Goal: Task Accomplishment & Management: Manage account settings

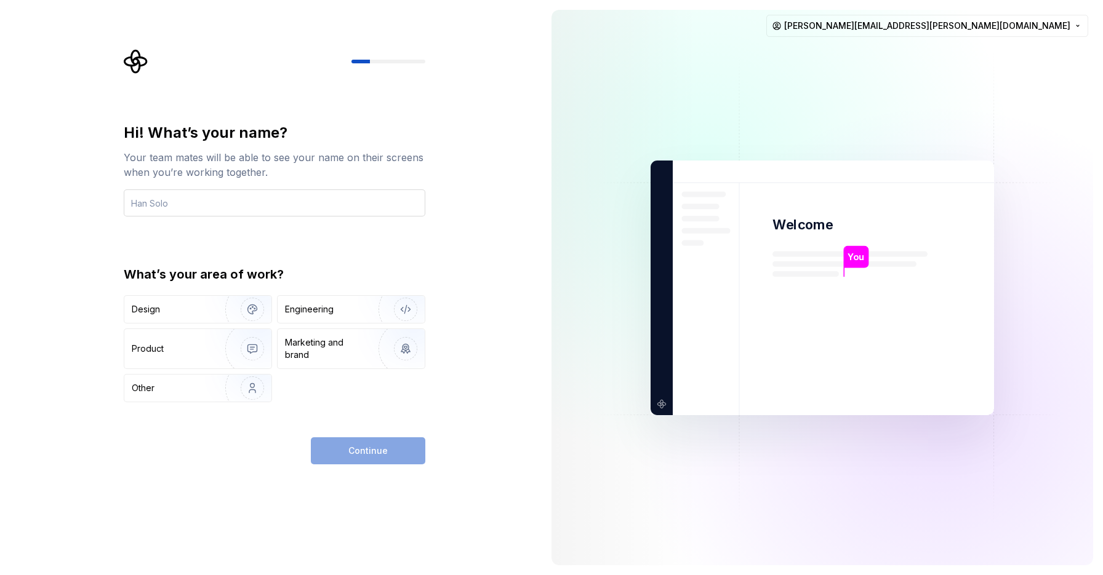
click at [151, 204] on input "text" at bounding box center [275, 203] width 302 height 27
type input "Davison"
click at [48, 252] on div "Hi! What’s your name? Your team mates will be able to see your name on their sc…" at bounding box center [271, 287] width 542 height 575
click at [164, 311] on div "Design" at bounding box center [171, 309] width 78 height 12
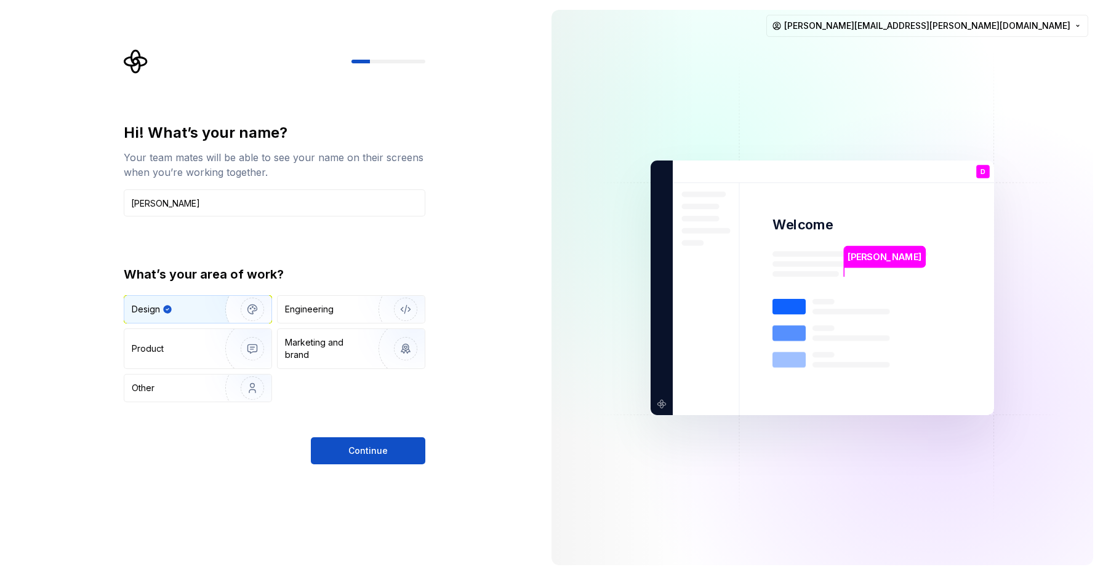
click at [371, 436] on div "Hi! What’s your name? Your team mates will be able to see your name on their sc…" at bounding box center [275, 294] width 302 height 342
click at [353, 444] on button "Continue" at bounding box center [368, 451] width 114 height 27
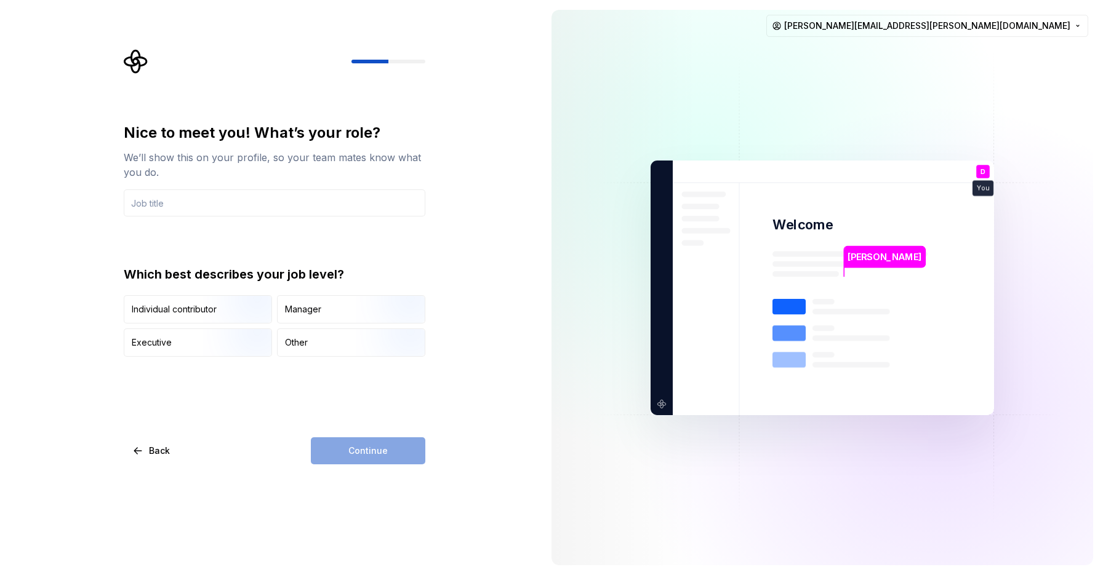
type input "Senior User Experience Designer"
click at [474, 287] on div "Nice to meet you! What’s your role? We’ll show this on your profile, so your te…" at bounding box center [271, 287] width 542 height 575
click at [206, 308] on img "button" at bounding box center [241, 325] width 79 height 82
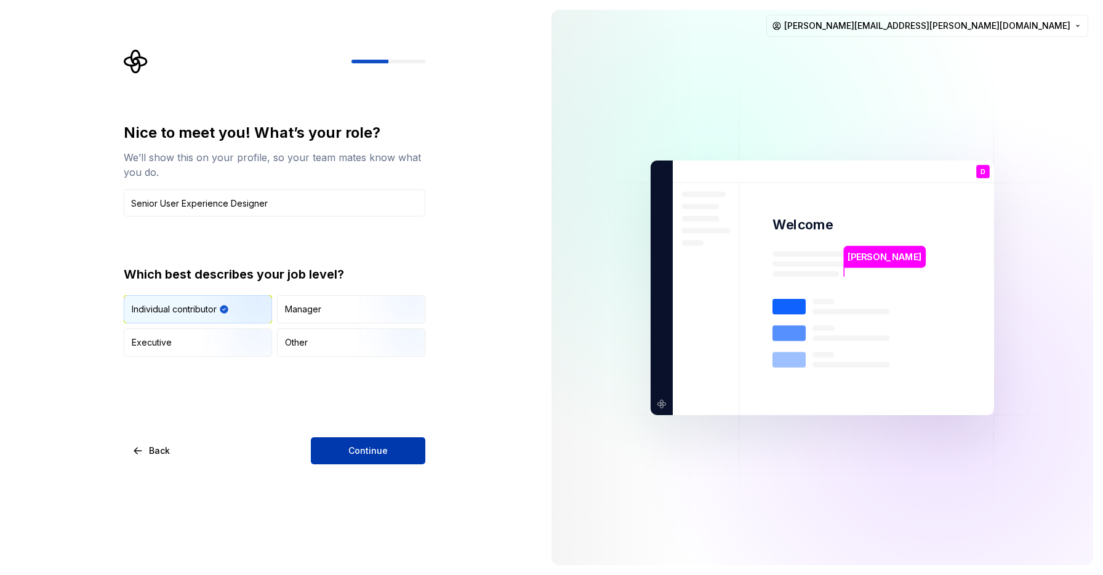
click at [363, 446] on span "Continue" at bounding box center [367, 451] width 39 height 12
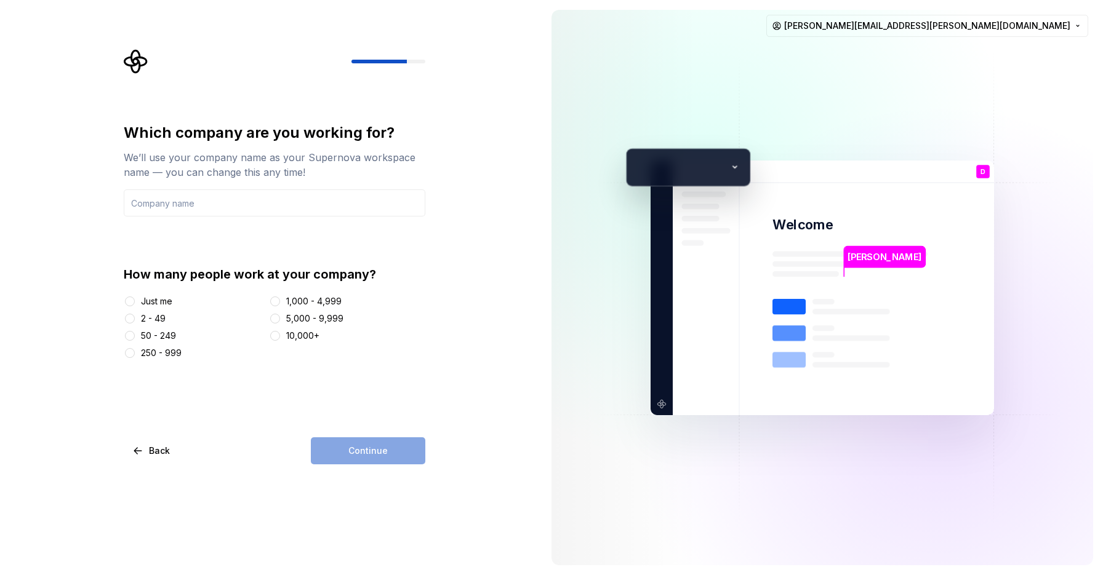
type input "Great Southern Bank"
click at [474, 316] on div "Which company are you working for? We’ll use your company name as your Supernov…" at bounding box center [271, 287] width 542 height 575
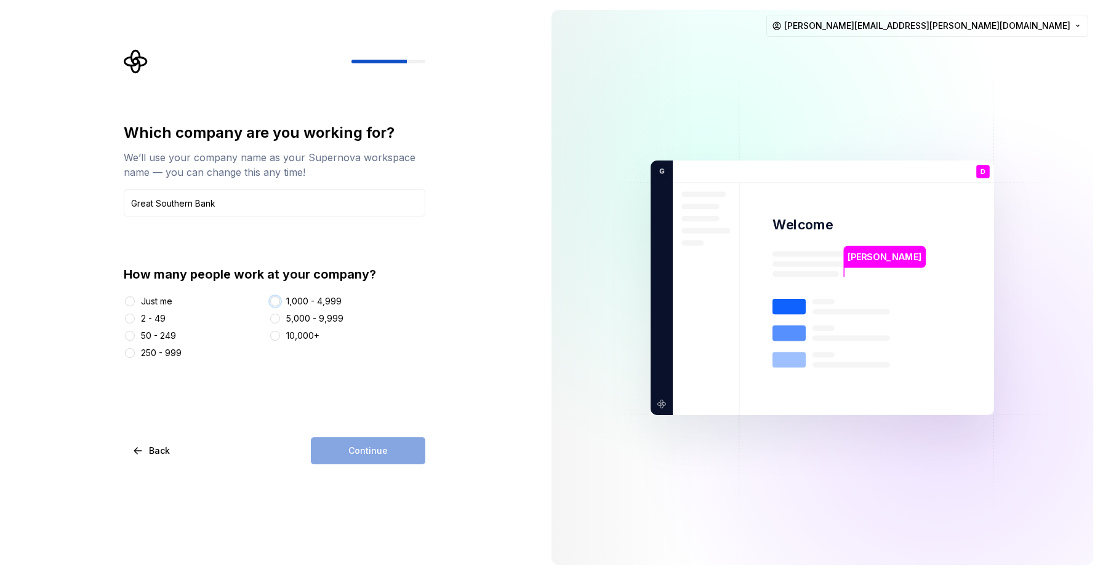
click at [276, 302] on button "1,000 - 4,999" at bounding box center [275, 302] width 10 height 10
click at [337, 449] on button "Continue" at bounding box center [368, 451] width 114 height 27
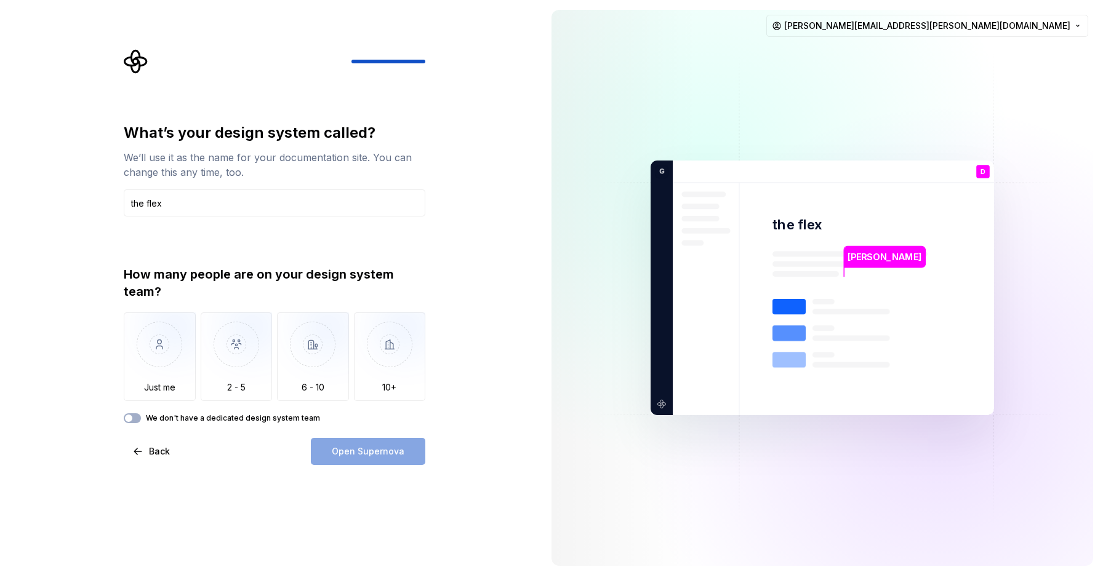
type input "the flex"
click at [501, 283] on div "What’s your design system called? We’ll use it as the name for your documentati…" at bounding box center [271, 288] width 542 height 576
click at [171, 339] on img "button" at bounding box center [160, 354] width 72 height 82
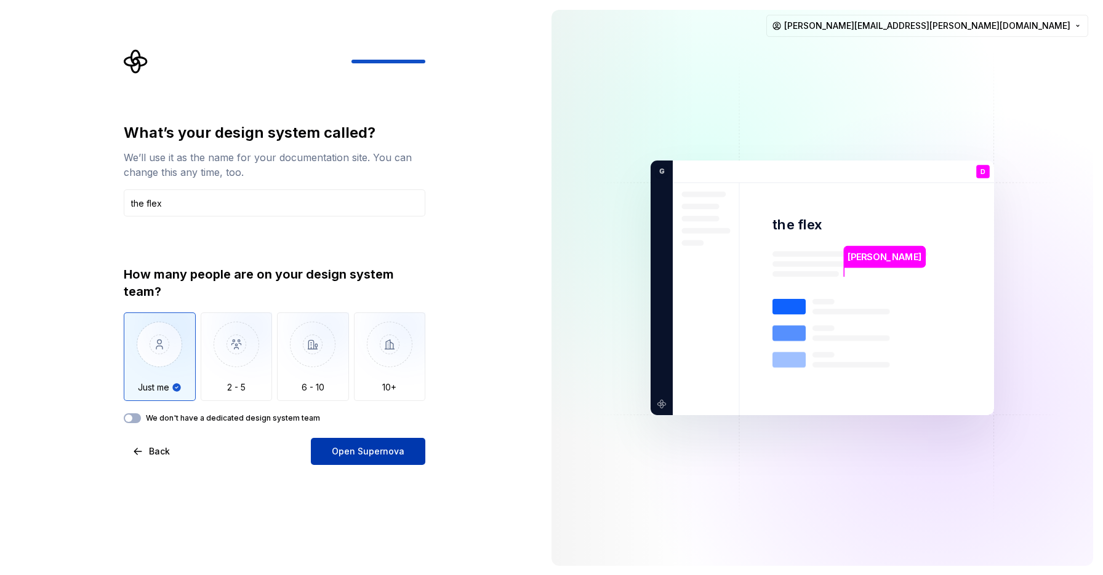
click at [393, 449] on span "Open Supernova" at bounding box center [368, 452] width 73 height 12
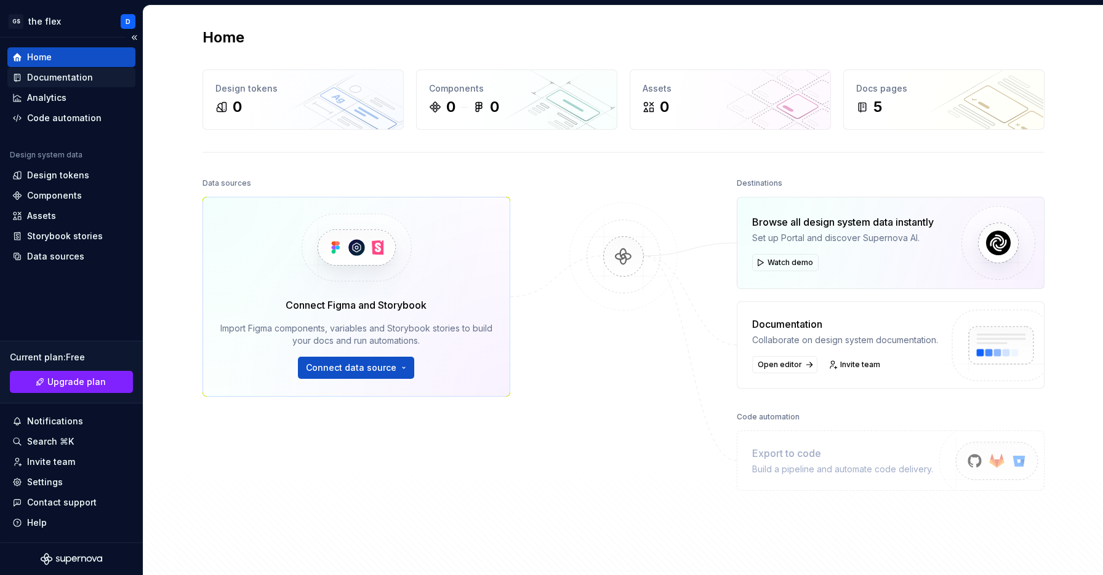
click at [42, 76] on div "Documentation" at bounding box center [60, 77] width 66 height 12
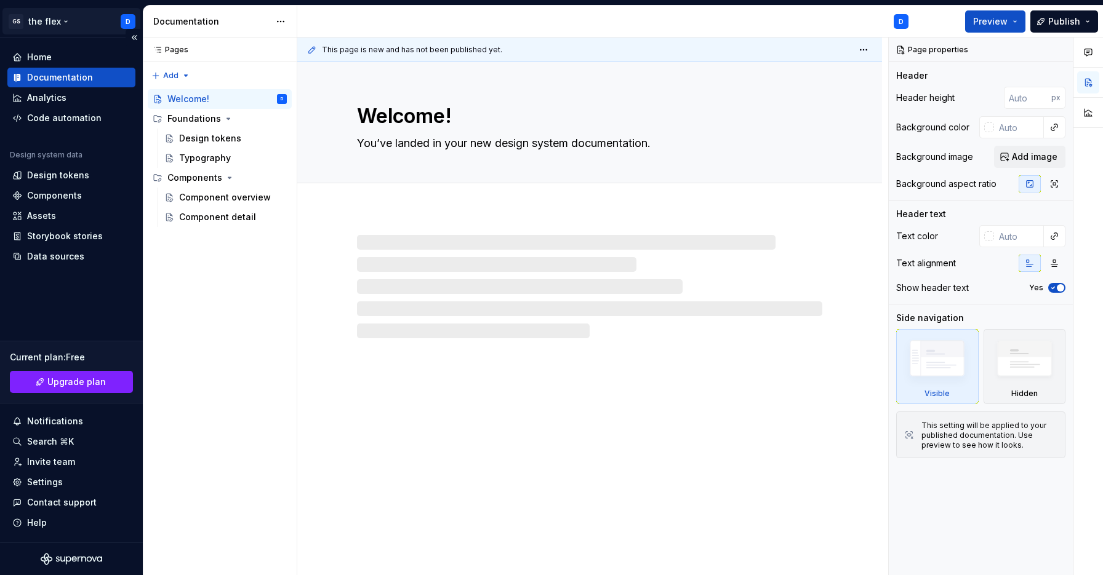
click at [60, 23] on html "GS the flex D Home Documentation Analytics Code automation Design system data D…" at bounding box center [551, 287] width 1103 height 575
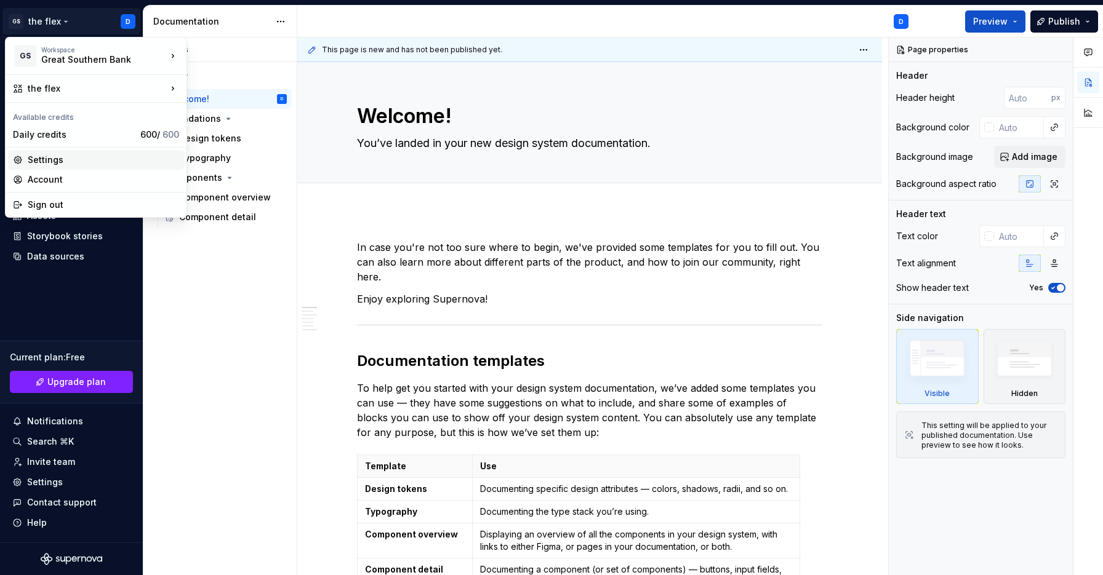
type textarea "*"
click at [65, 164] on div "Settings" at bounding box center [103, 160] width 151 height 12
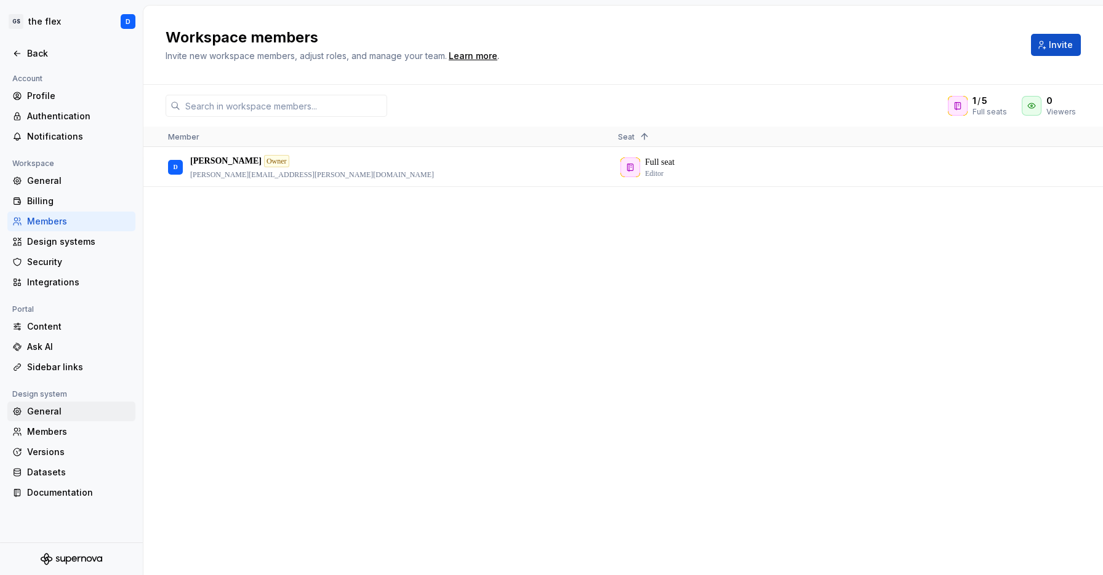
click at [60, 410] on div "General" at bounding box center [78, 412] width 103 height 12
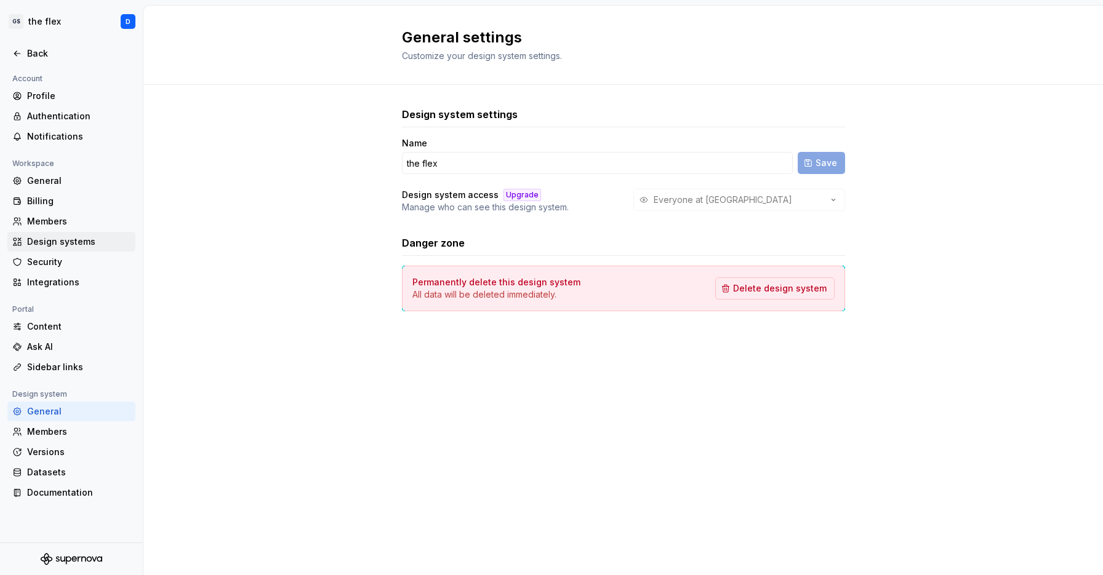
click at [61, 242] on div "Design systems" at bounding box center [78, 242] width 103 height 12
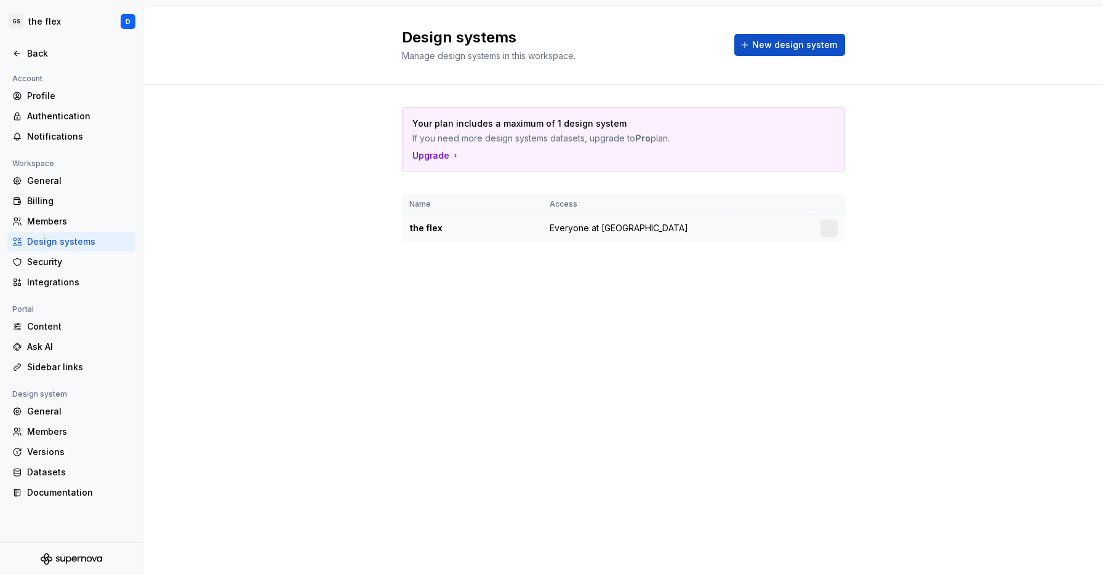
click at [622, 228] on span "Everyone at Great Southern Bank" at bounding box center [619, 228] width 138 height 12
click at [828, 226] on html "GS the flex D Back Account Profile Authentication Notifications Workspace Gener…" at bounding box center [551, 287] width 1103 height 575
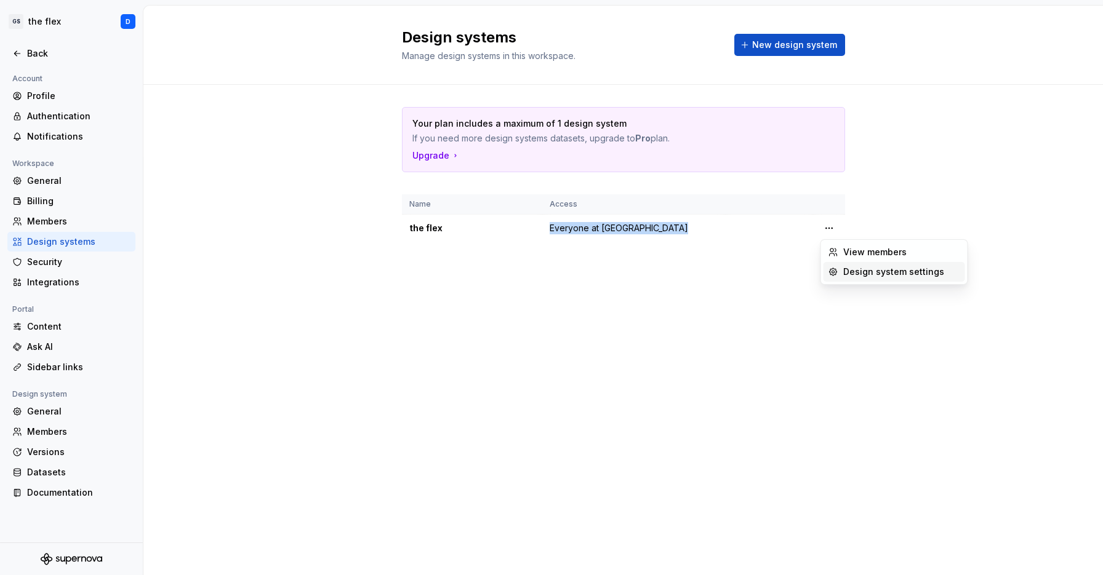
click at [847, 276] on div "Design system settings" at bounding box center [901, 272] width 117 height 12
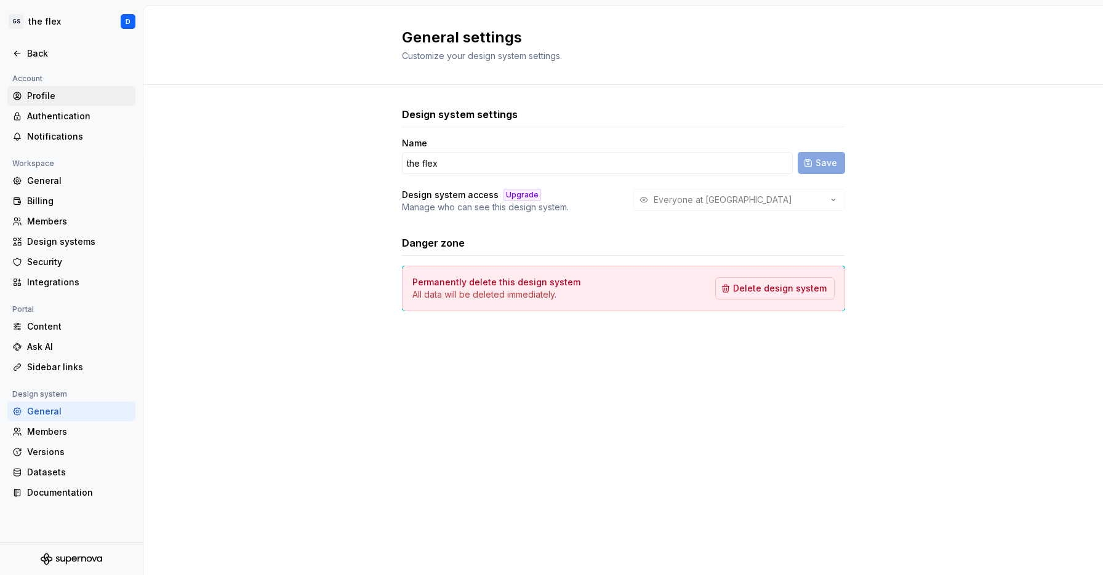
click at [62, 103] on div "Profile" at bounding box center [71, 96] width 128 height 20
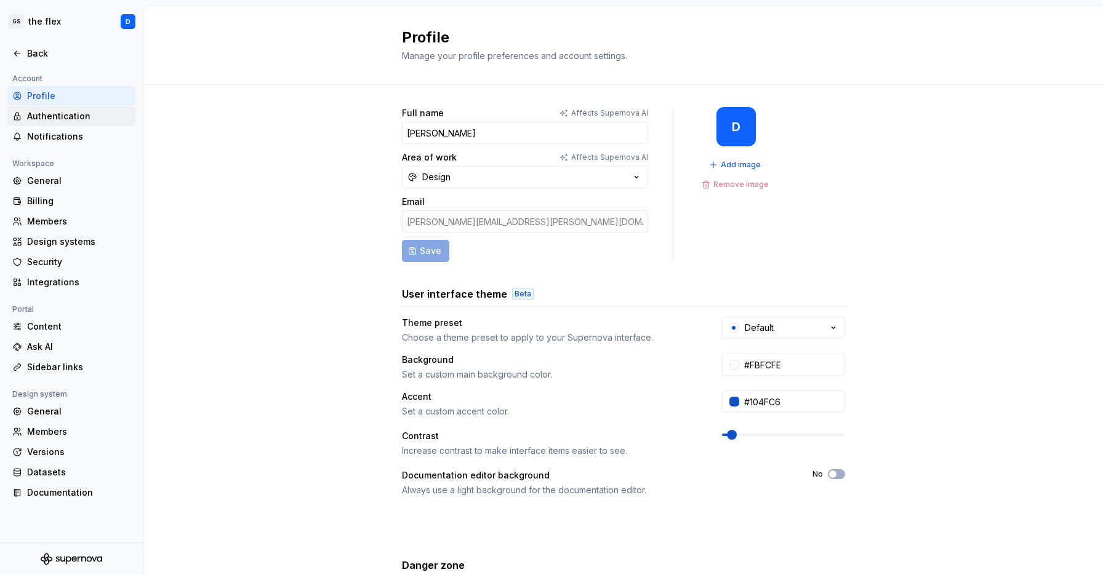
click at [62, 111] on div "Authentication" at bounding box center [78, 116] width 103 height 12
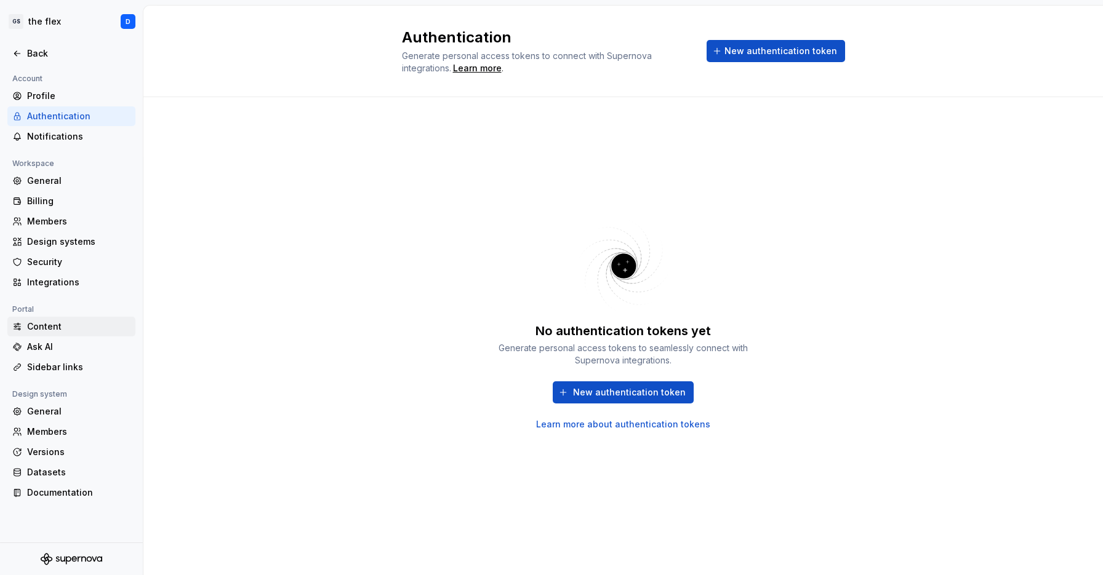
click at [50, 329] on div "Content" at bounding box center [78, 327] width 103 height 12
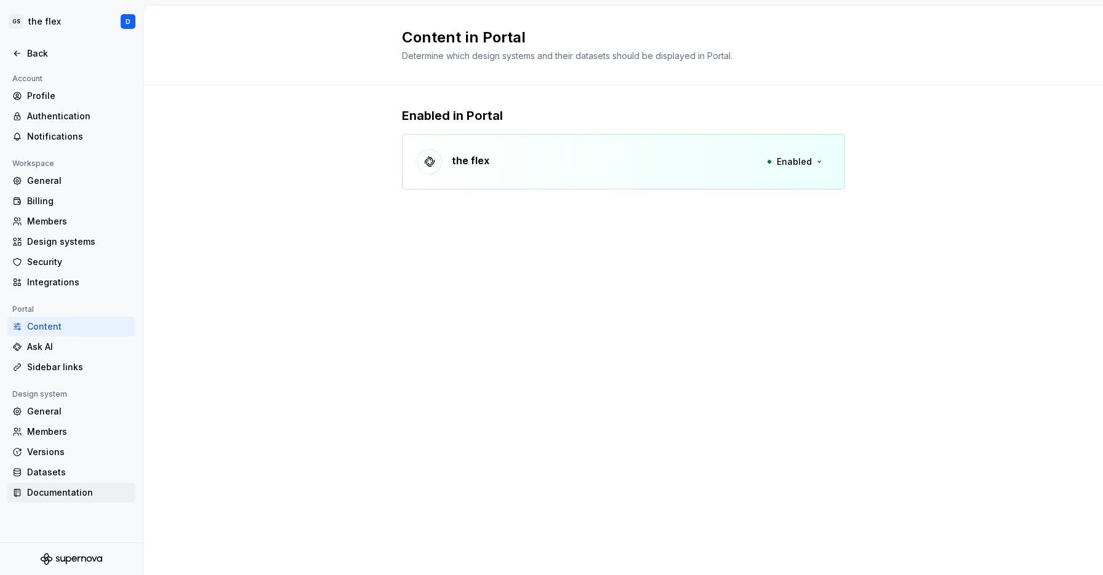
click at [48, 491] on div "Documentation" at bounding box center [78, 493] width 103 height 12
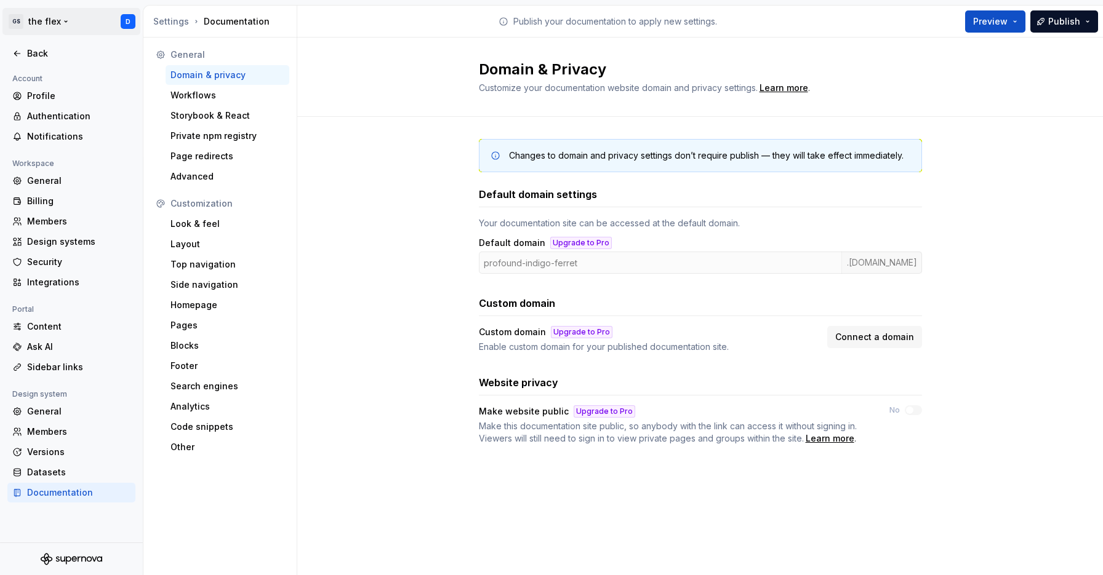
click at [129, 18] on html "GS the flex D Back Account Profile Authentication Notifications Workspace Gener…" at bounding box center [551, 287] width 1103 height 575
click at [82, 2] on html "GS the flex D Back Account Profile Authentication Notifications Workspace Gener…" at bounding box center [551, 287] width 1103 height 575
click at [16, 22] on html "GS the flex D Back Account Profile Authentication Notifications Workspace Gener…" at bounding box center [551, 287] width 1103 height 575
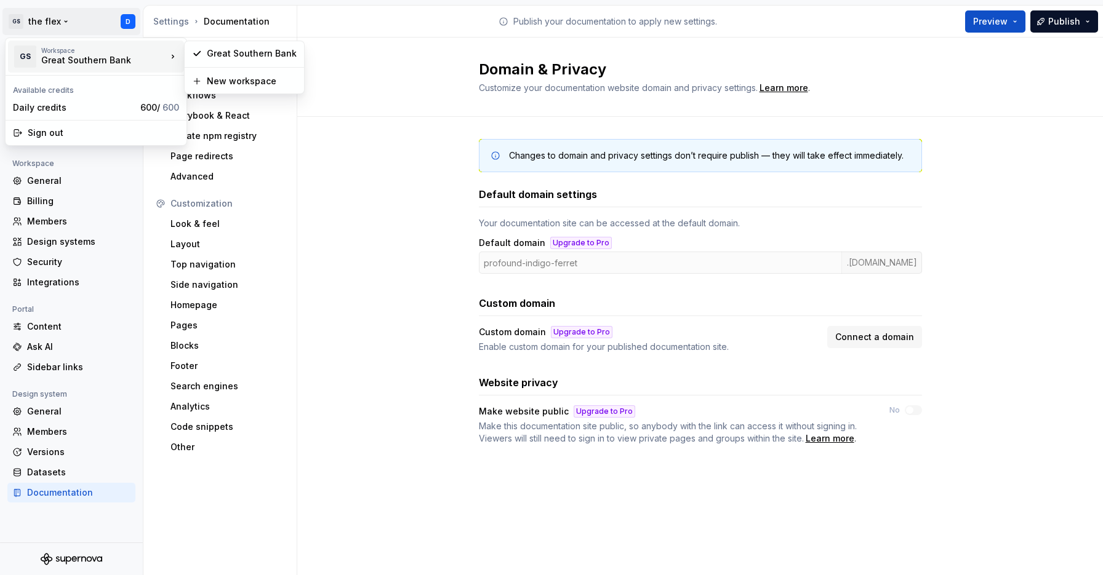
click at [65, 57] on div "Great Southern Bank" at bounding box center [93, 60] width 105 height 12
click at [227, 59] on div "Great Southern Bank" at bounding box center [252, 53] width 90 height 12
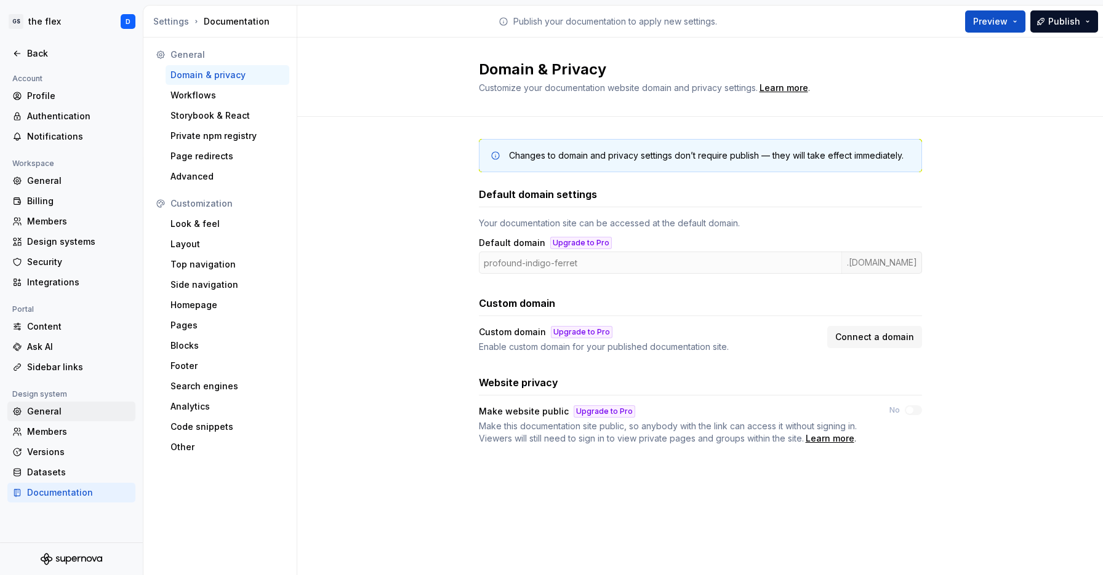
click at [39, 415] on div "General" at bounding box center [78, 412] width 103 height 12
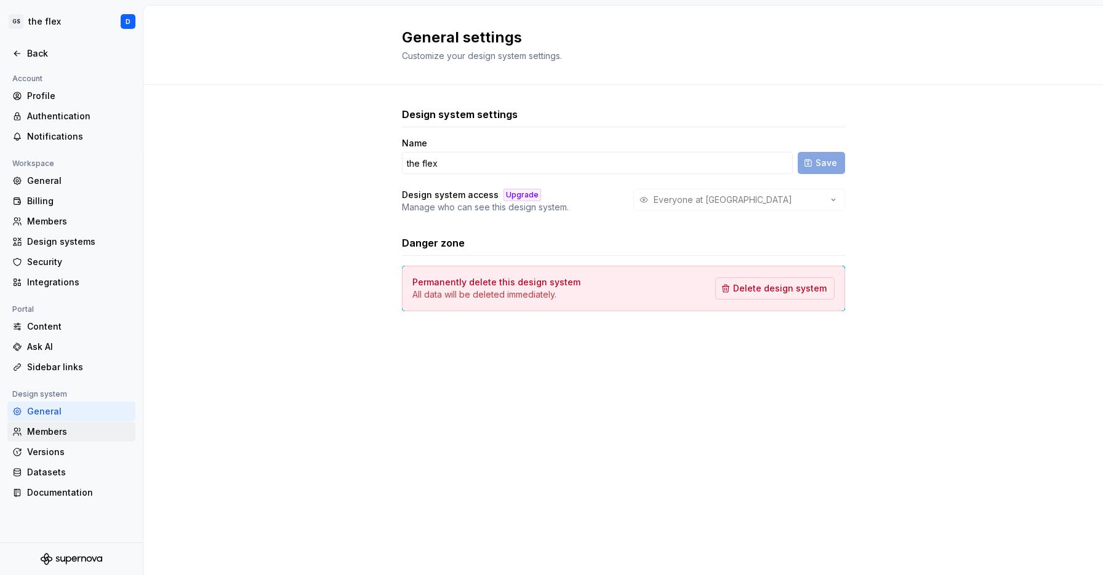
click at [42, 428] on div "Members" at bounding box center [78, 432] width 103 height 12
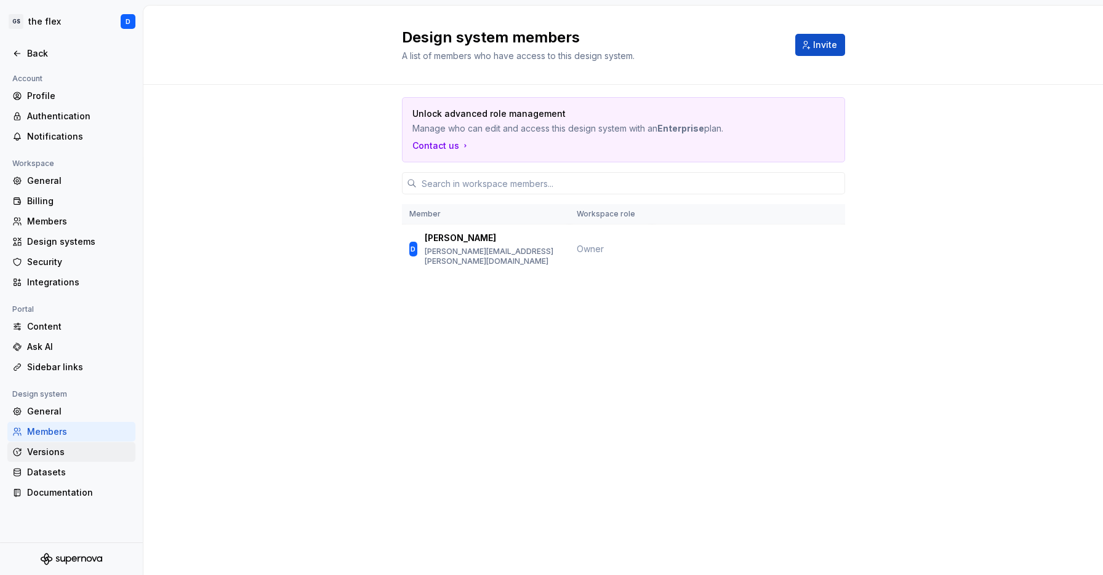
click at [42, 453] on div "Versions" at bounding box center [78, 452] width 103 height 12
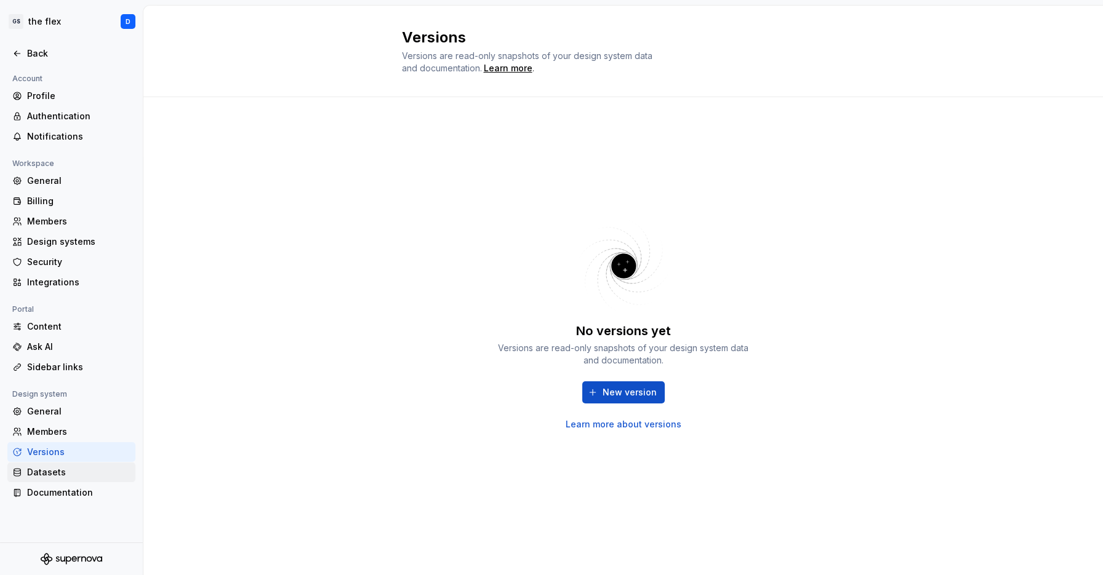
click at [43, 471] on div "Datasets" at bounding box center [78, 473] width 103 height 12
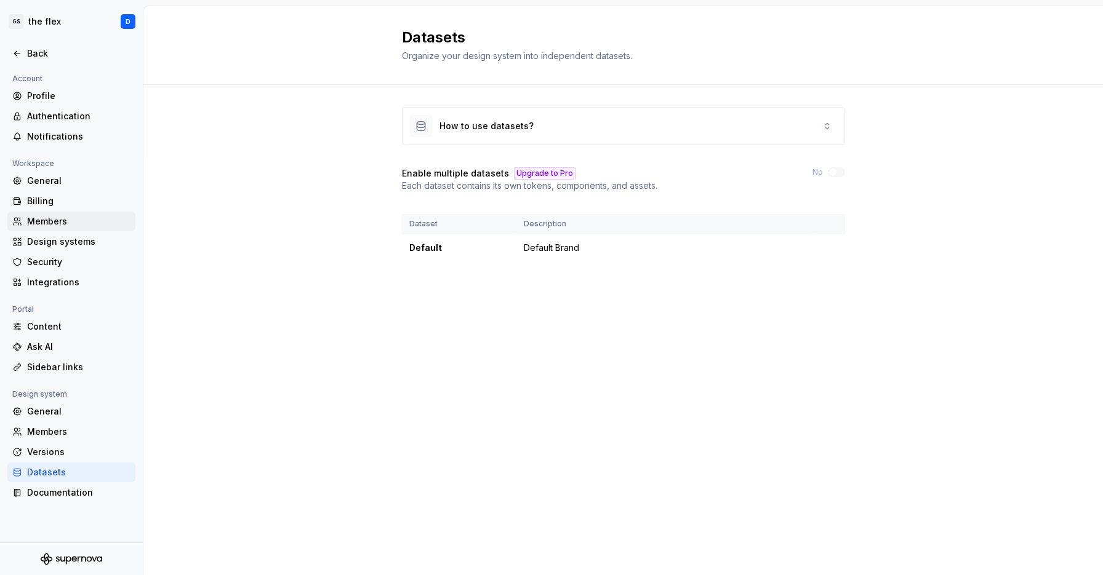
click at [53, 220] on div "Members" at bounding box center [78, 221] width 103 height 12
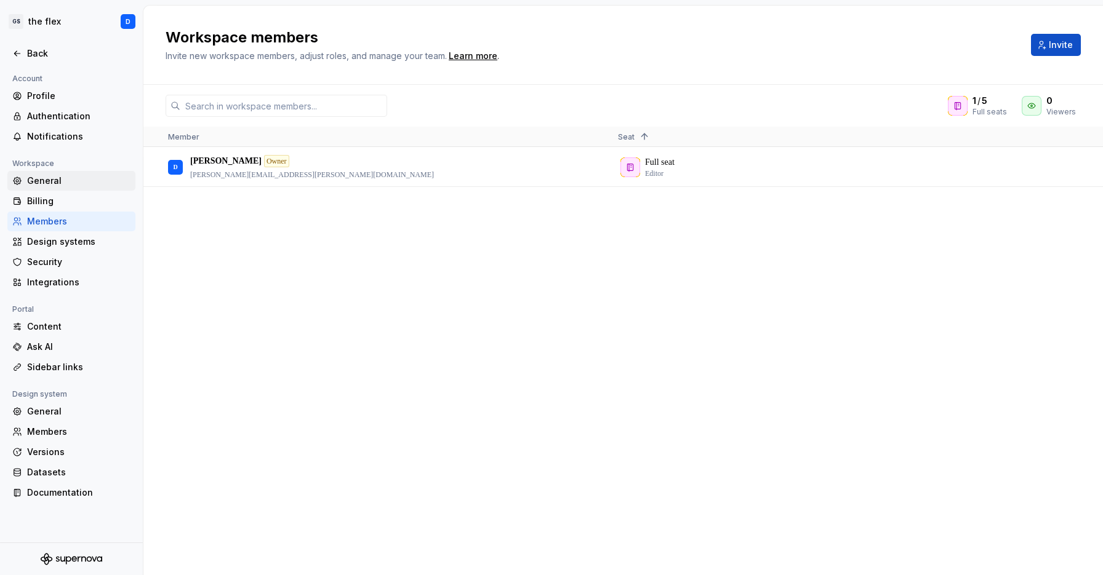
click at [52, 182] on div "General" at bounding box center [78, 181] width 103 height 12
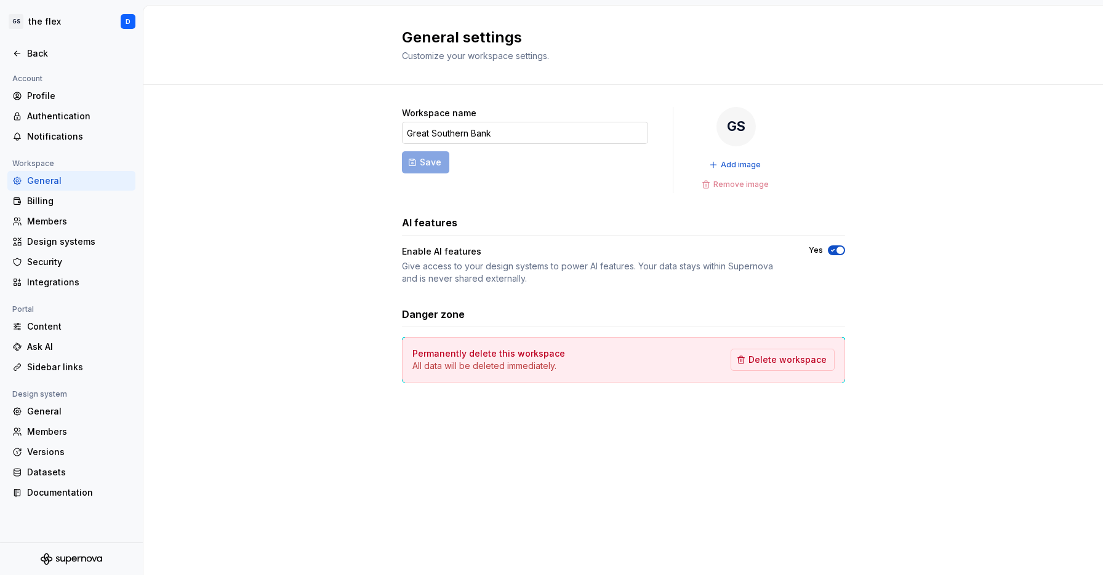
click at [480, 132] on input "Great Southern Bank" at bounding box center [525, 133] width 246 height 22
drag, startPoint x: 504, startPoint y: 136, endPoint x: 378, endPoint y: 128, distance: 126.4
click at [378, 128] on div "Workspace name Great Southern Bank Save GS Add image Remove image AI features E…" at bounding box center [623, 257] width 960 height 345
type input "GSB test"
click at [424, 161] on span "Save" at bounding box center [431, 162] width 22 height 12
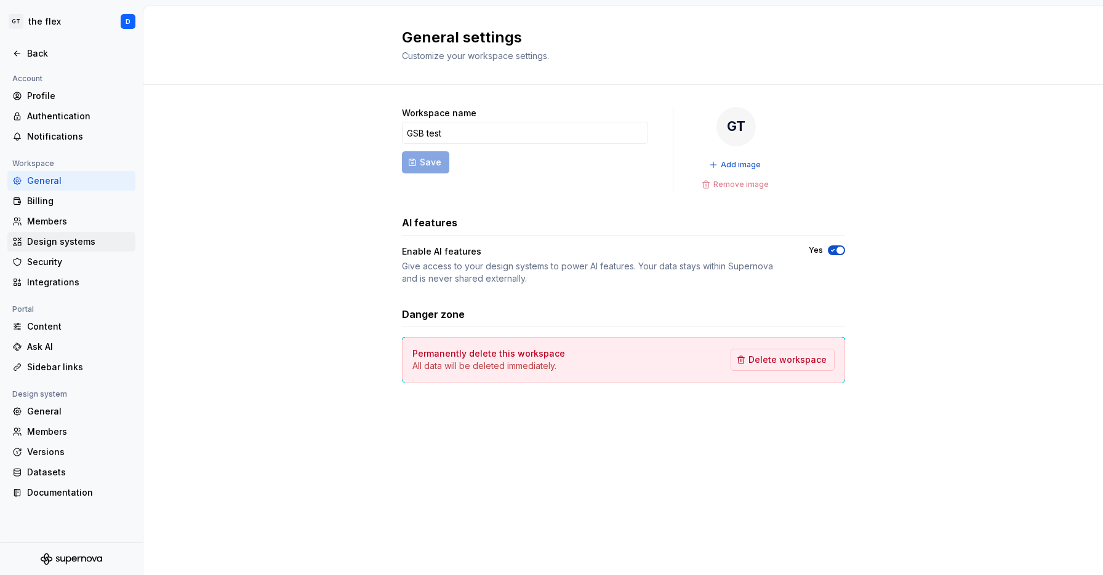
click at [60, 242] on div "Design systems" at bounding box center [78, 242] width 103 height 12
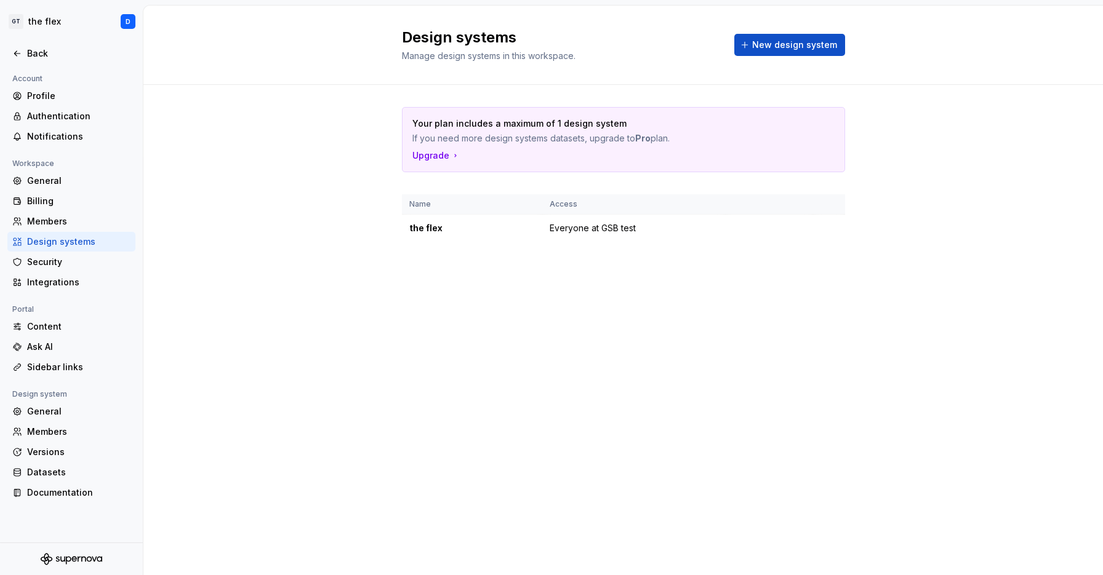
click at [239, 238] on div "Your plan includes a maximum of 1 design system If you need more design systems…" at bounding box center [623, 187] width 960 height 204
click at [35, 494] on div "Documentation" at bounding box center [78, 493] width 103 height 12
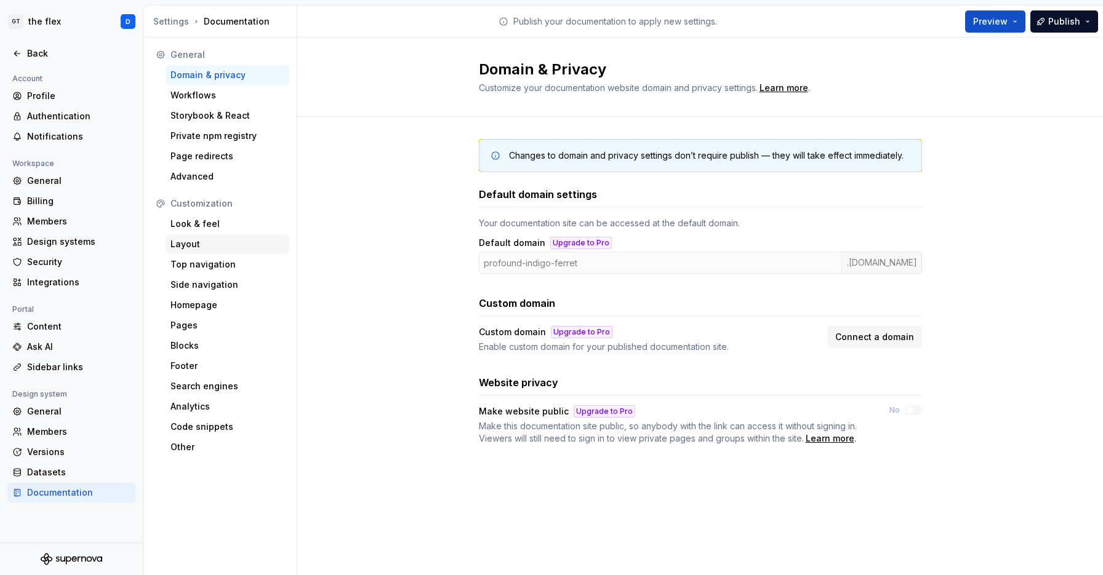
click at [197, 247] on div "Layout" at bounding box center [227, 244] width 114 height 12
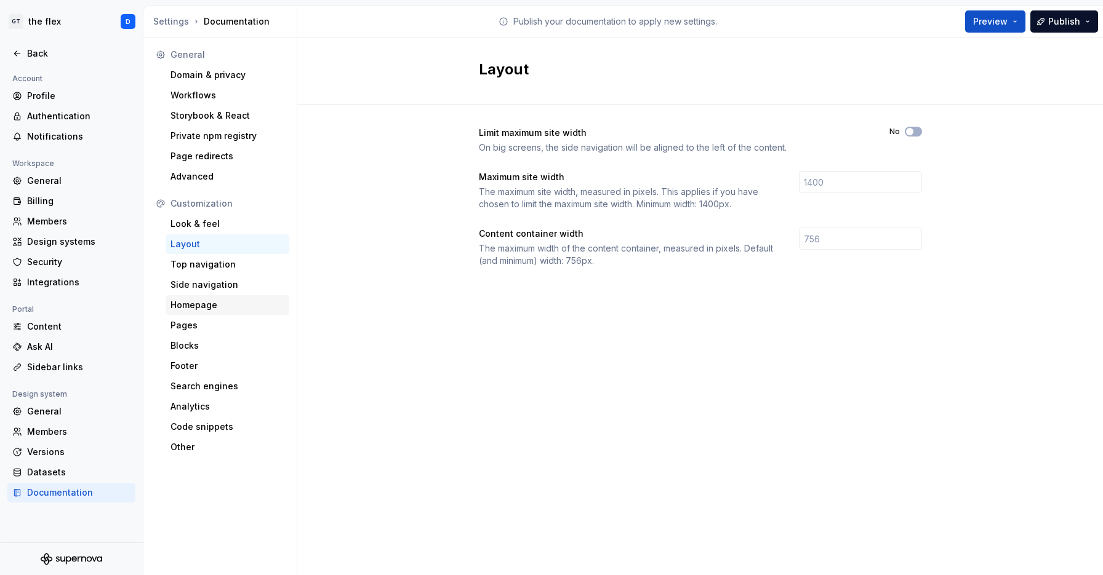
click at [193, 298] on div "Homepage" at bounding box center [228, 305] width 124 height 20
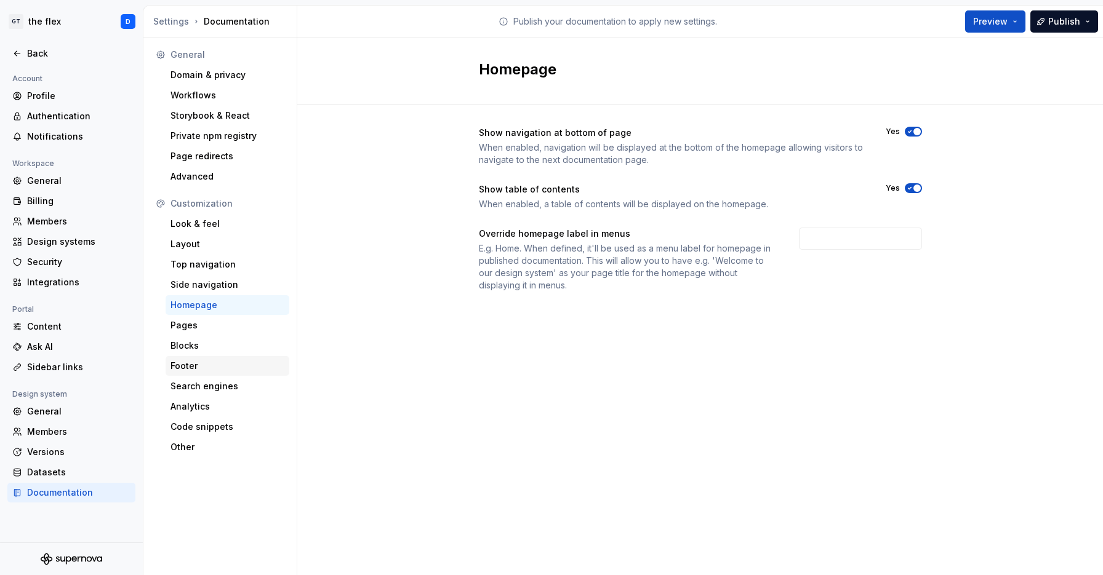
click at [197, 366] on div "Footer" at bounding box center [227, 366] width 114 height 12
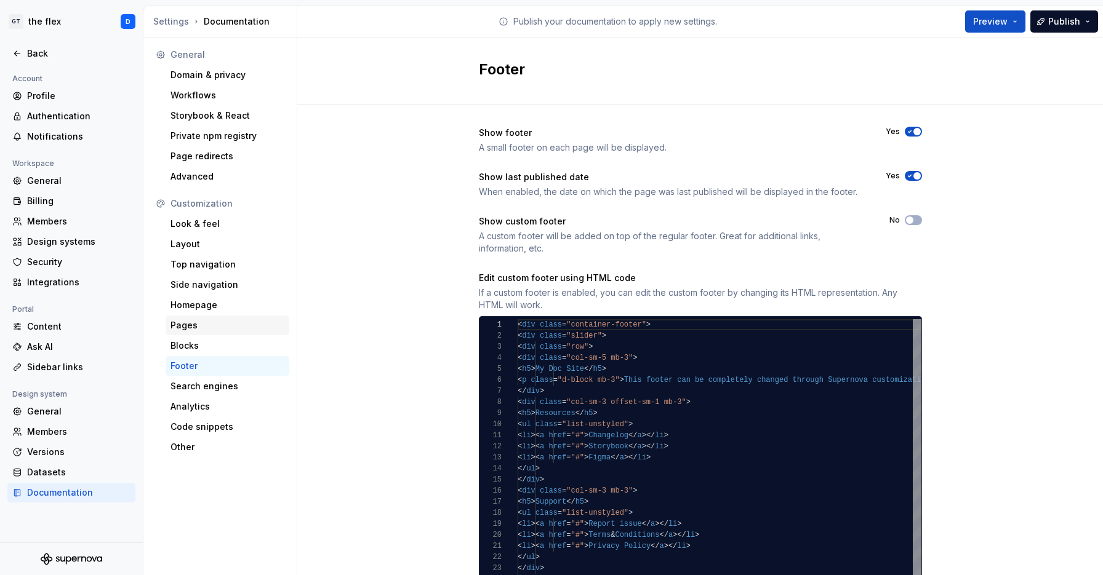
click at [183, 322] on div "Pages" at bounding box center [227, 325] width 114 height 12
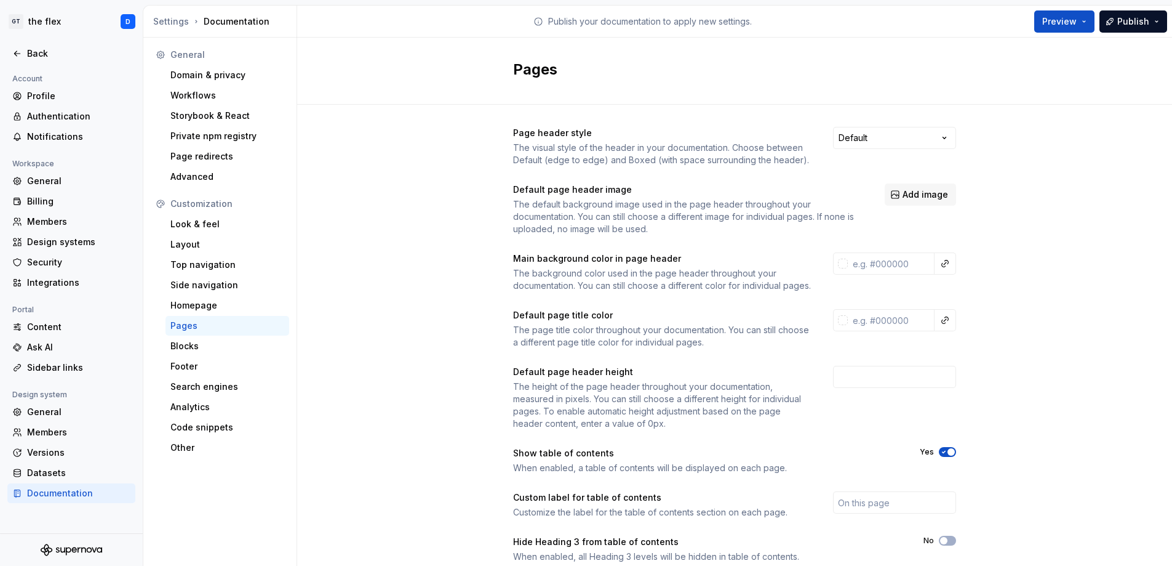
click at [331, 38] on div "Pages" at bounding box center [734, 71] width 875 height 67
click at [63, 20] on html "GT the flex D Back Account Profile Authentication Notifications Workspace Gener…" at bounding box center [586, 283] width 1172 height 566
click at [321, 54] on html "GT the flex D Back Account Profile Authentication Notifications Workspace Gener…" at bounding box center [586, 283] width 1172 height 566
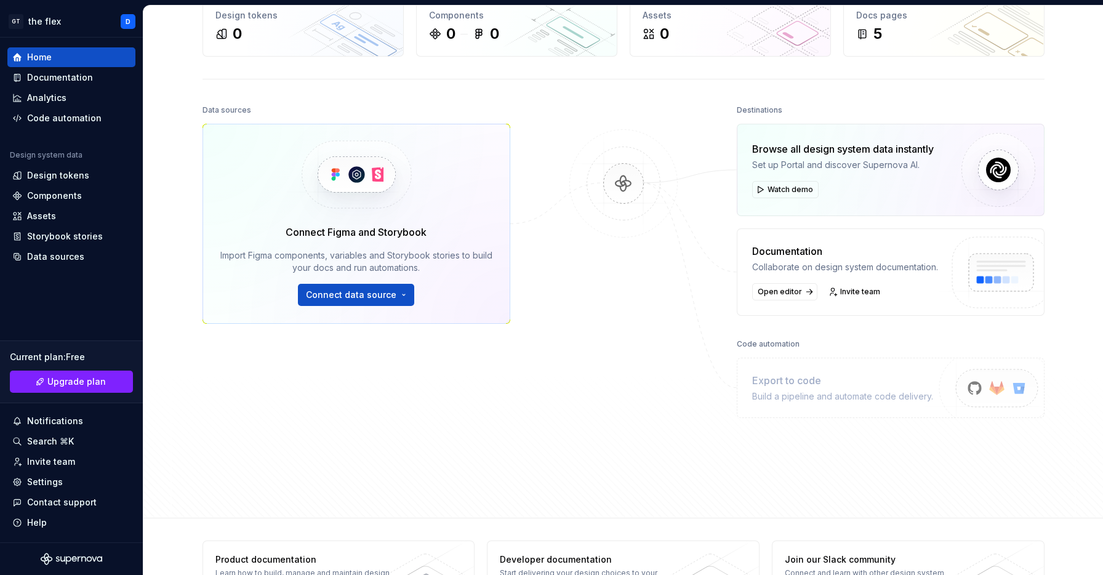
scroll to position [80, 0]
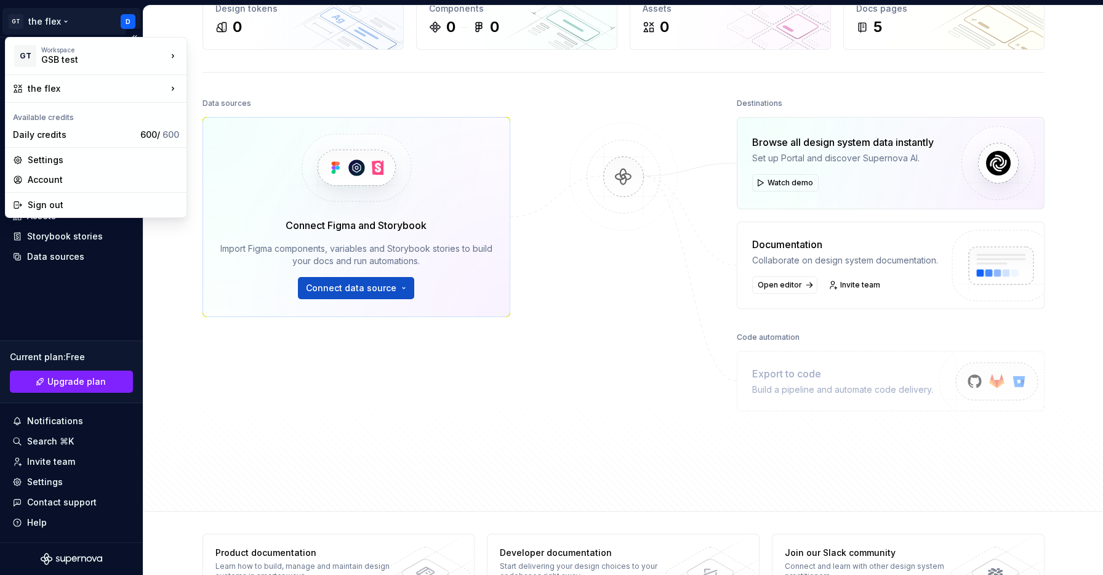
click at [100, 24] on html "GT the flex D Home Documentation Analytics Code automation Design system data D…" at bounding box center [551, 287] width 1103 height 575
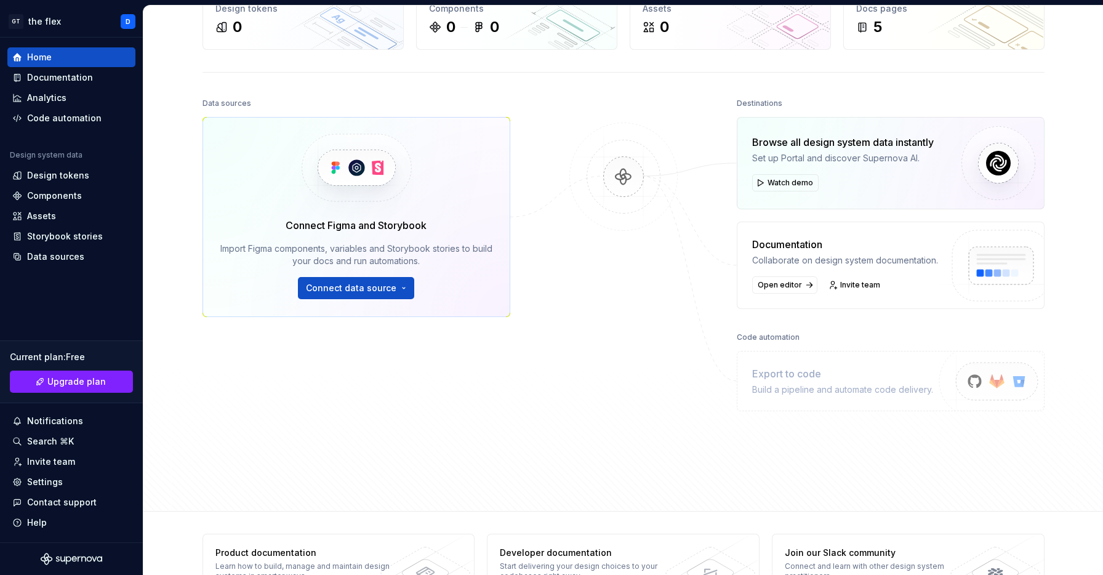
click at [598, 106] on html "GT the flex D Home Documentation Analytics Code automation Design system data D…" at bounding box center [551, 287] width 1103 height 575
click at [95, 23] on html "GT the flex D Home Documentation Analytics Code automation Design system data D…" at bounding box center [551, 287] width 1103 height 575
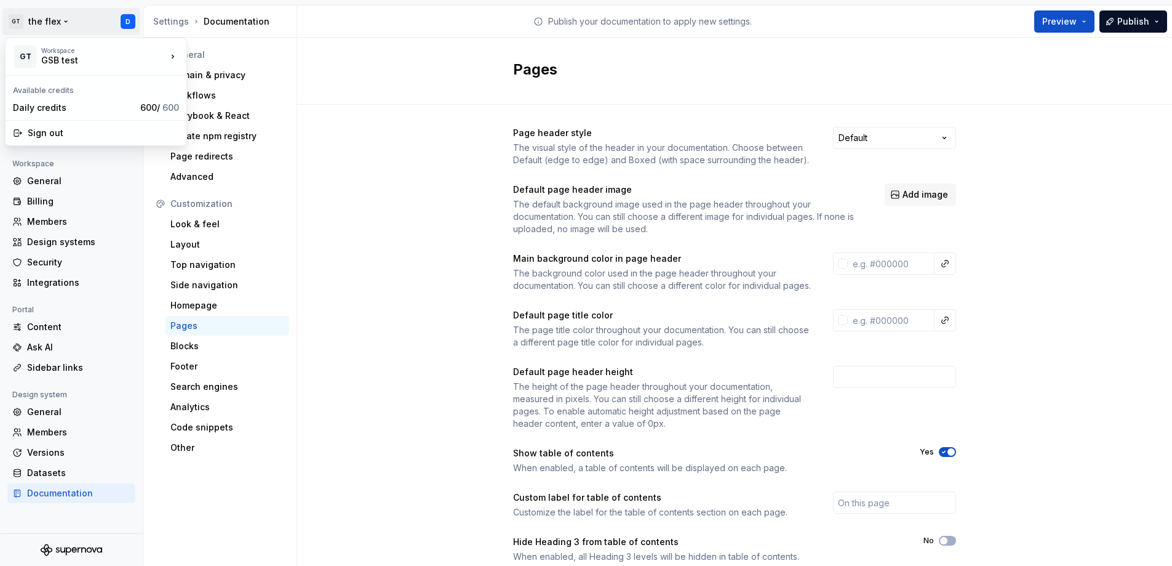
click at [83, 24] on html "GT the flex D Back Account Profile Authentication Notifications Workspace Gener…" at bounding box center [586, 283] width 1172 height 566
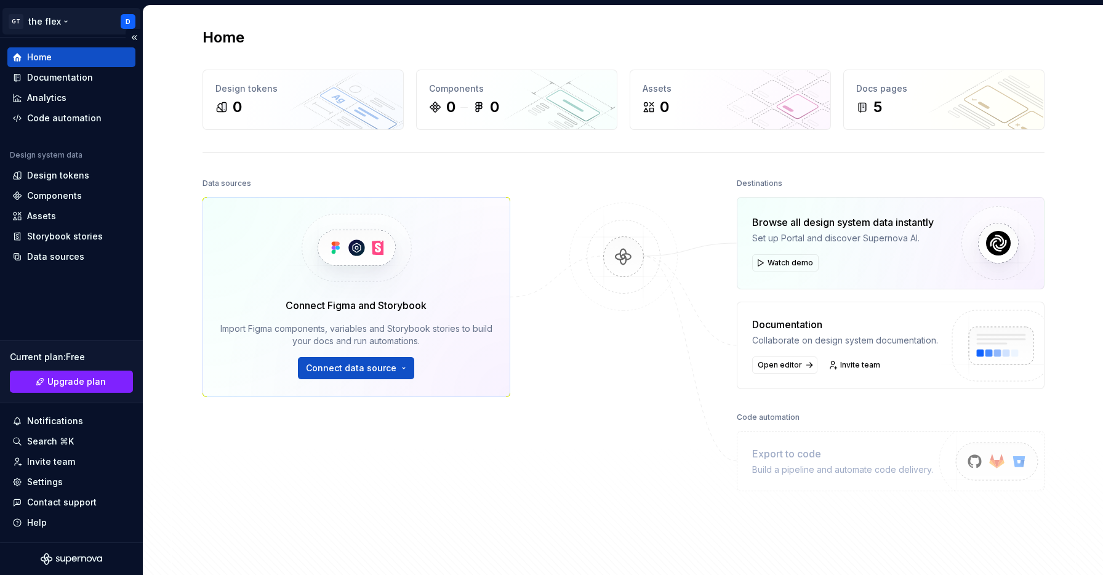
click at [63, 21] on html "GT the flex D Home Documentation Analytics Code automation Design system data D…" at bounding box center [551, 287] width 1103 height 575
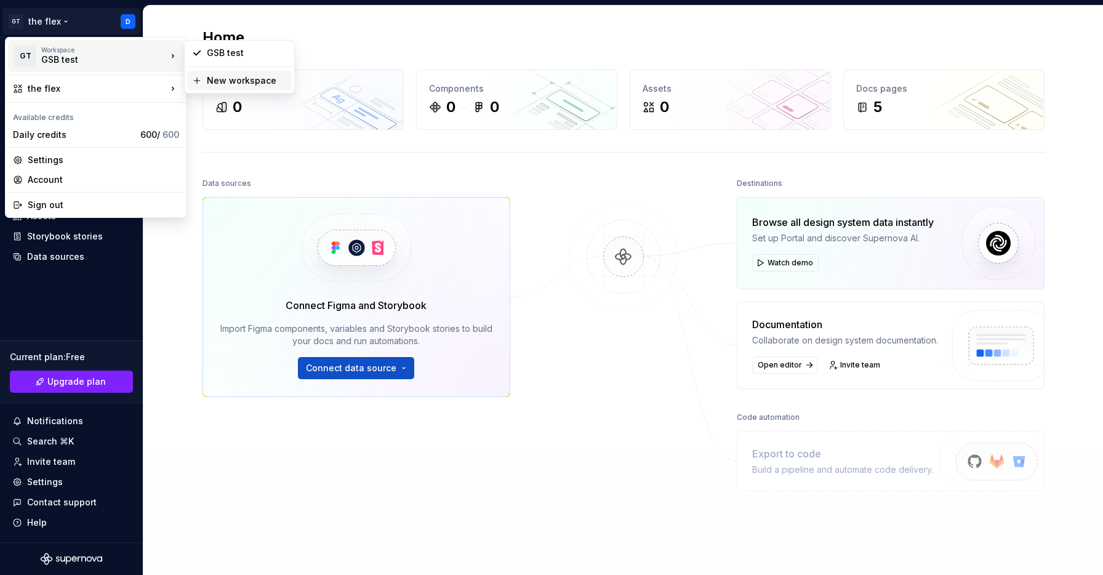
click at [212, 83] on div "New workspace" at bounding box center [247, 80] width 80 height 12
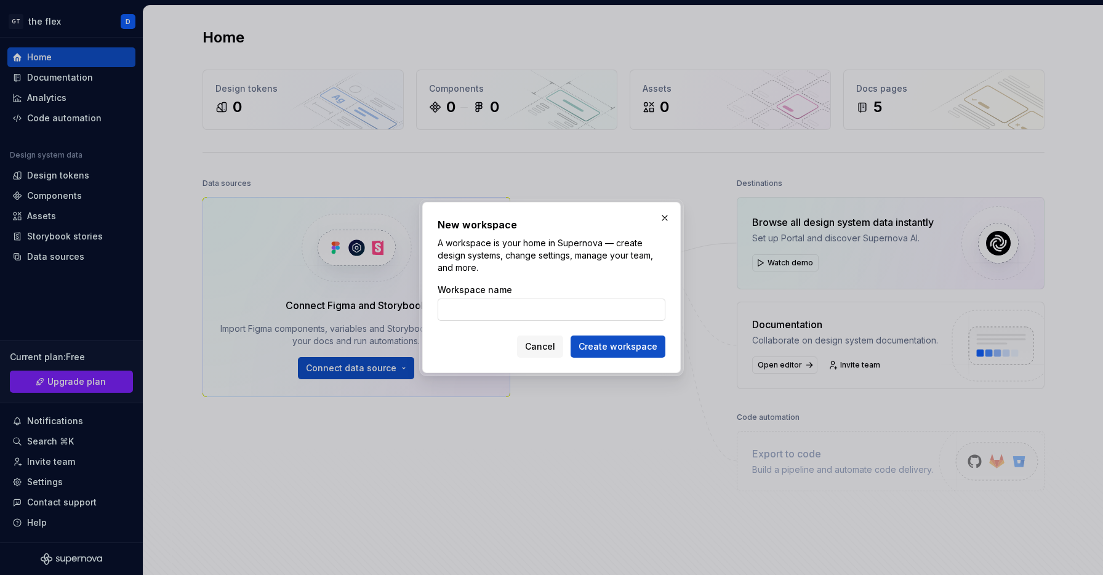
click at [486, 308] on input "Workspace name" at bounding box center [552, 310] width 228 height 22
click at [476, 347] on div "Cancel Create workspace" at bounding box center [552, 344] width 228 height 27
click at [664, 219] on button "button" at bounding box center [664, 217] width 17 height 17
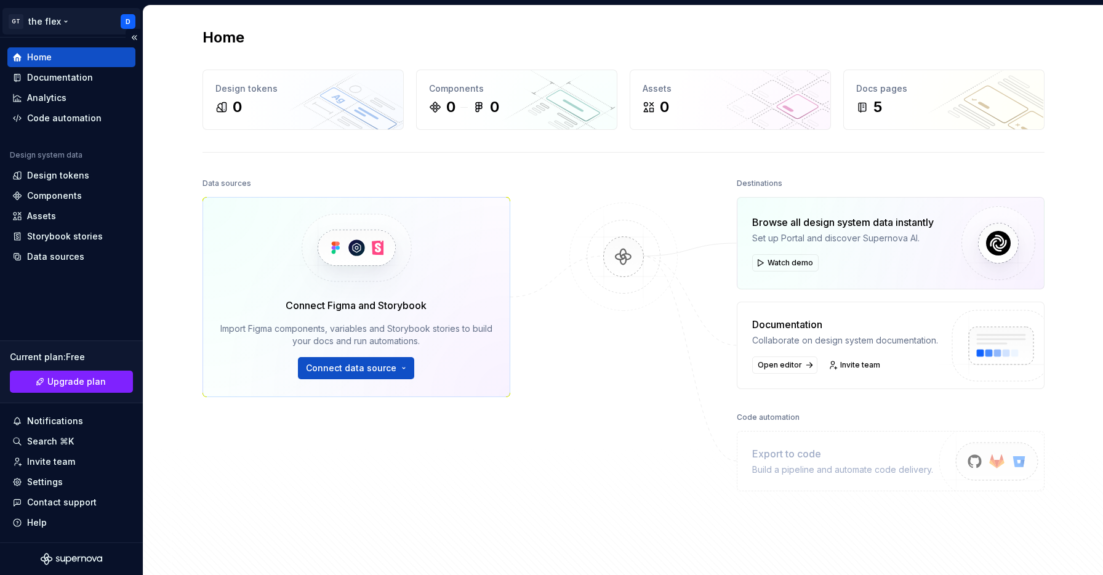
click at [89, 28] on html "GT the flex D Home Documentation Analytics Code automation Design system data D…" at bounding box center [551, 287] width 1103 height 575
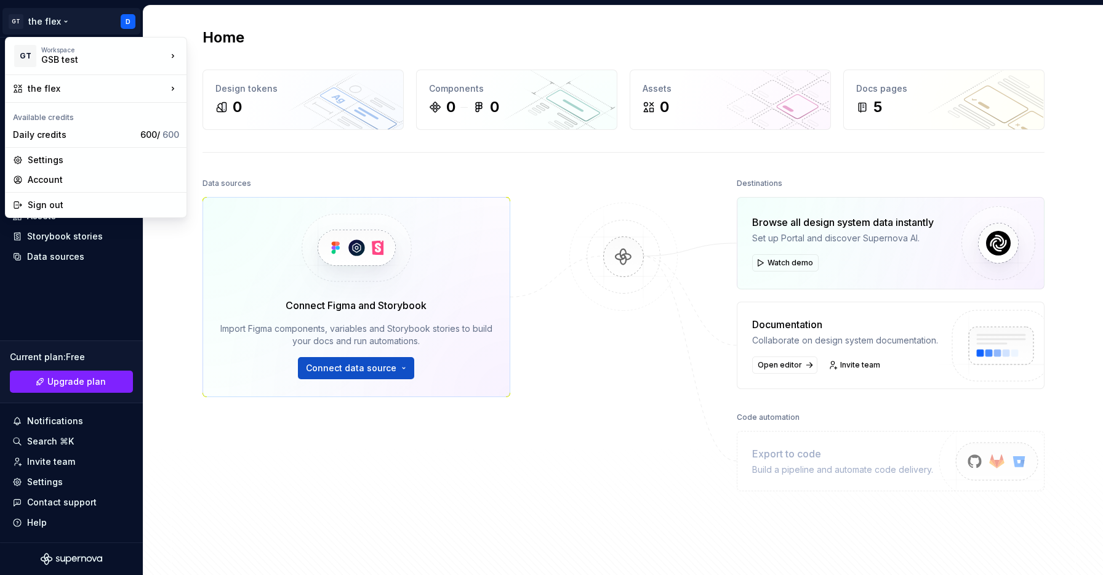
click at [170, 286] on html "GT the flex D Home Documentation Analytics Code automation Design system data D…" at bounding box center [551, 287] width 1103 height 575
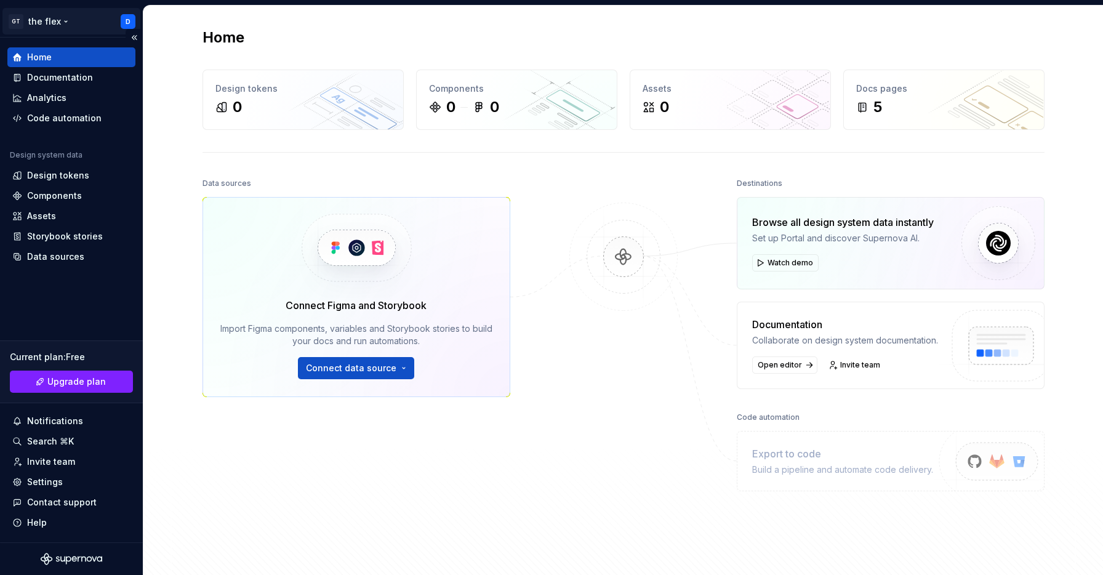
click at [90, 20] on html "GT the flex D Home Documentation Analytics Code automation Design system data D…" at bounding box center [551, 287] width 1103 height 575
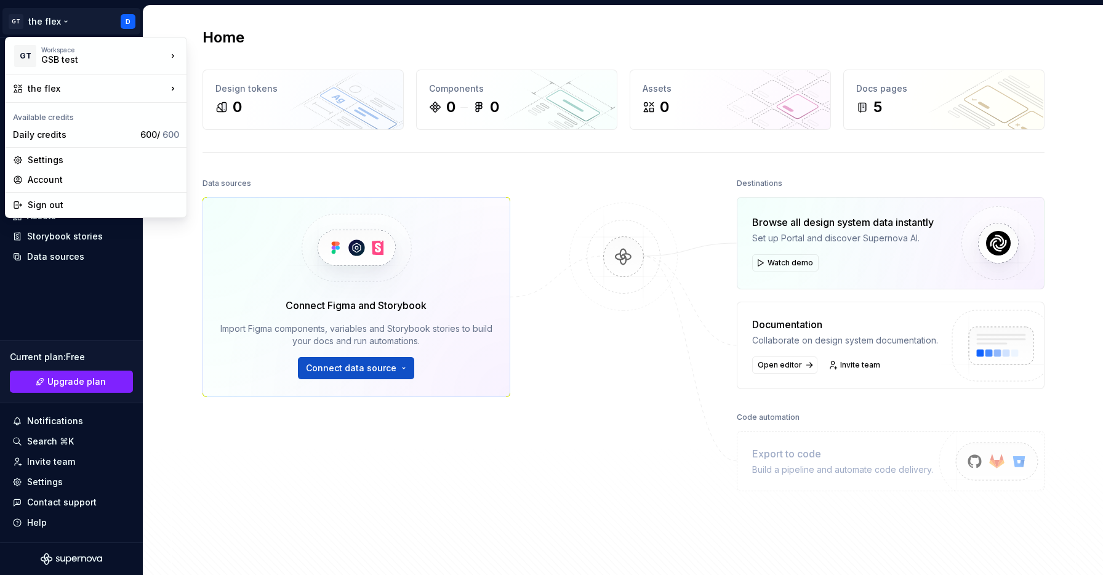
click at [159, 19] on html "GT the flex D Home Documentation Analytics Code automation Design system data D…" at bounding box center [551, 287] width 1103 height 575
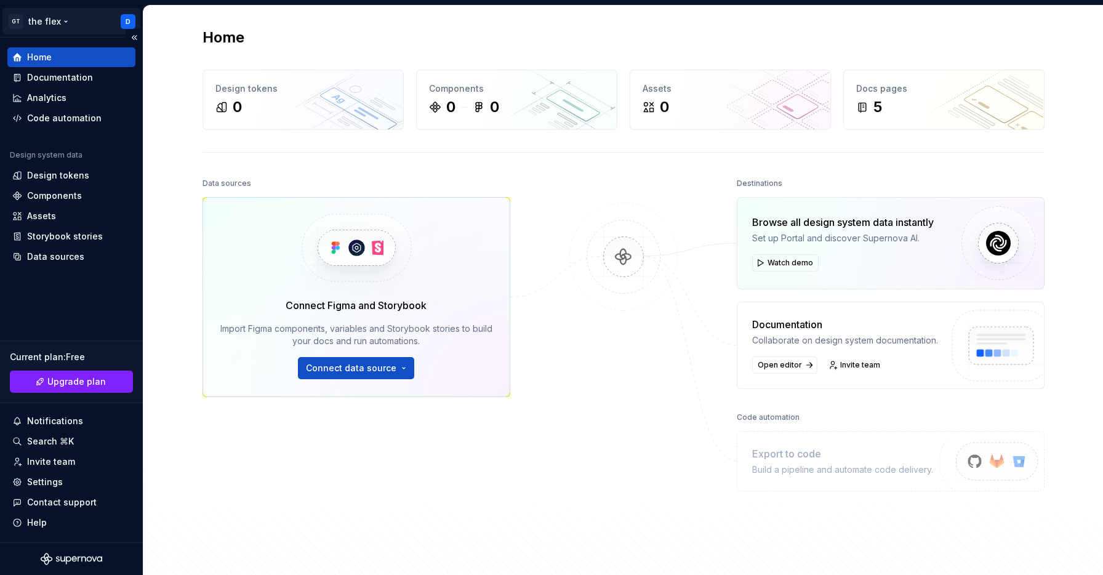
click at [51, 23] on html "GT the flex D Home Documentation Analytics Code automation Design system data D…" at bounding box center [551, 287] width 1103 height 575
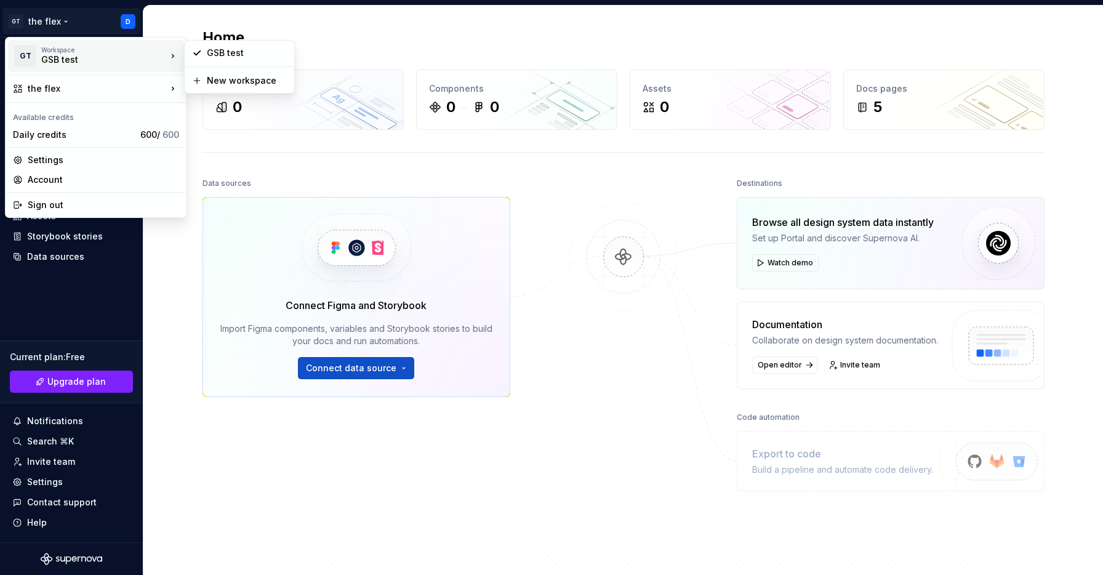
click at [99, 55] on div "GSB test" at bounding box center [93, 60] width 105 height 12
click at [175, 19] on html "GT the flex D Home Documentation Analytics Code automation Design system data D…" at bounding box center [551, 287] width 1103 height 575
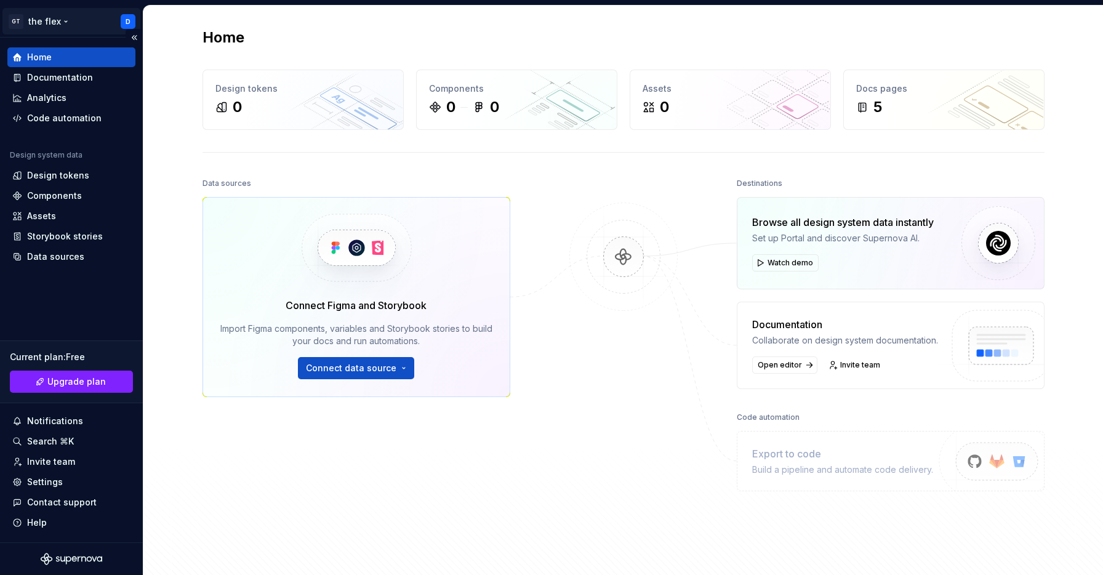
click at [82, 26] on html "GT the flex D Home Documentation Analytics Code automation Design system data D…" at bounding box center [551, 287] width 1103 height 575
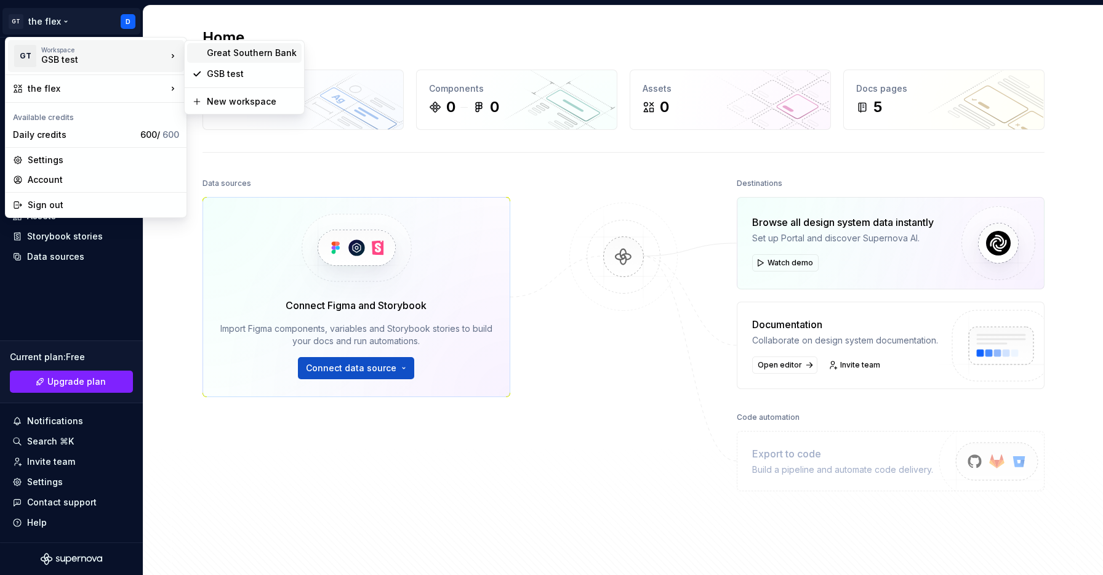
click at [236, 55] on div "Great Southern Bank" at bounding box center [252, 53] width 90 height 12
